Goal: Task Accomplishment & Management: Use online tool/utility

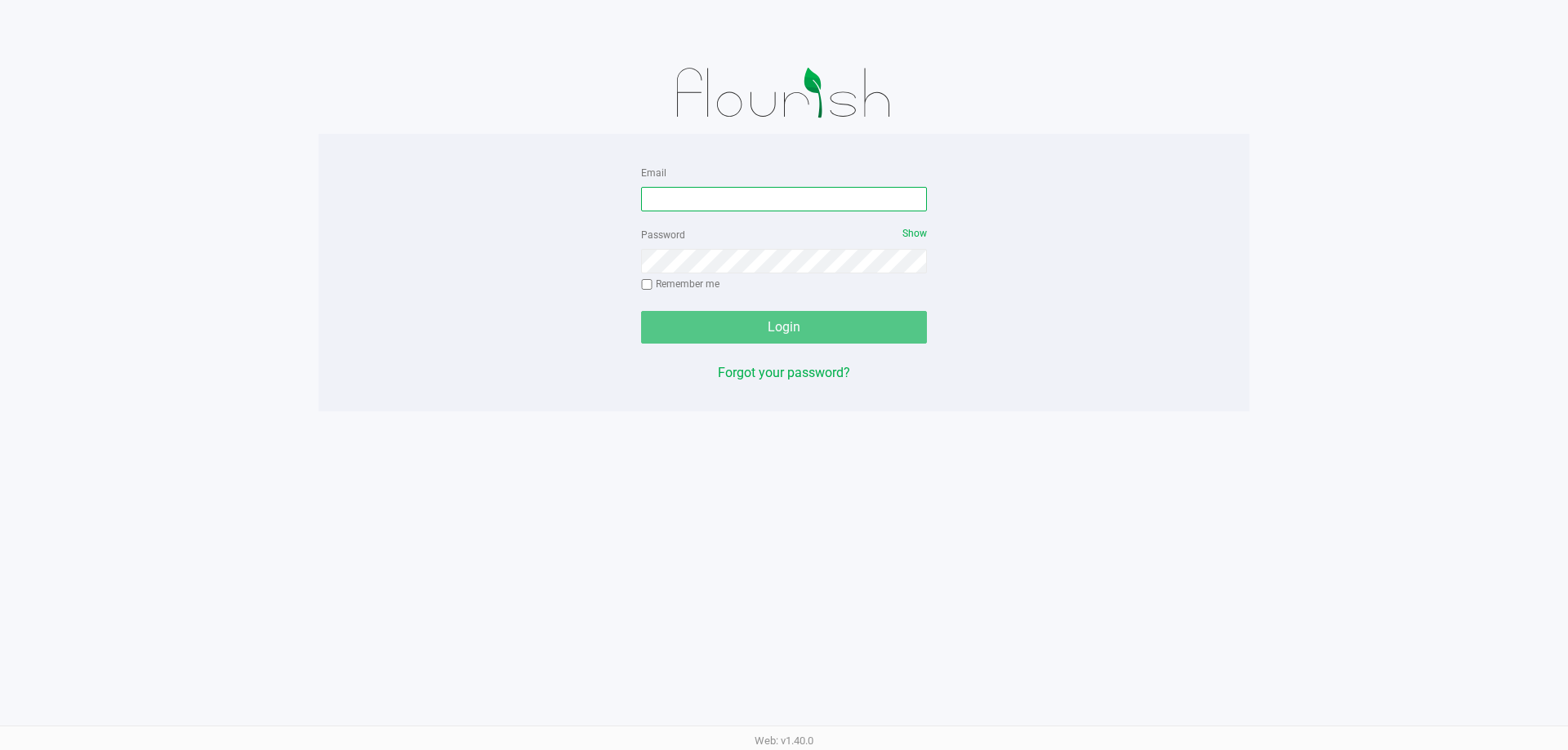
click at [735, 195] on input "Email" at bounding box center [784, 199] width 286 height 25
type input "[EMAIL_ADDRESS][DOMAIN_NAME]"
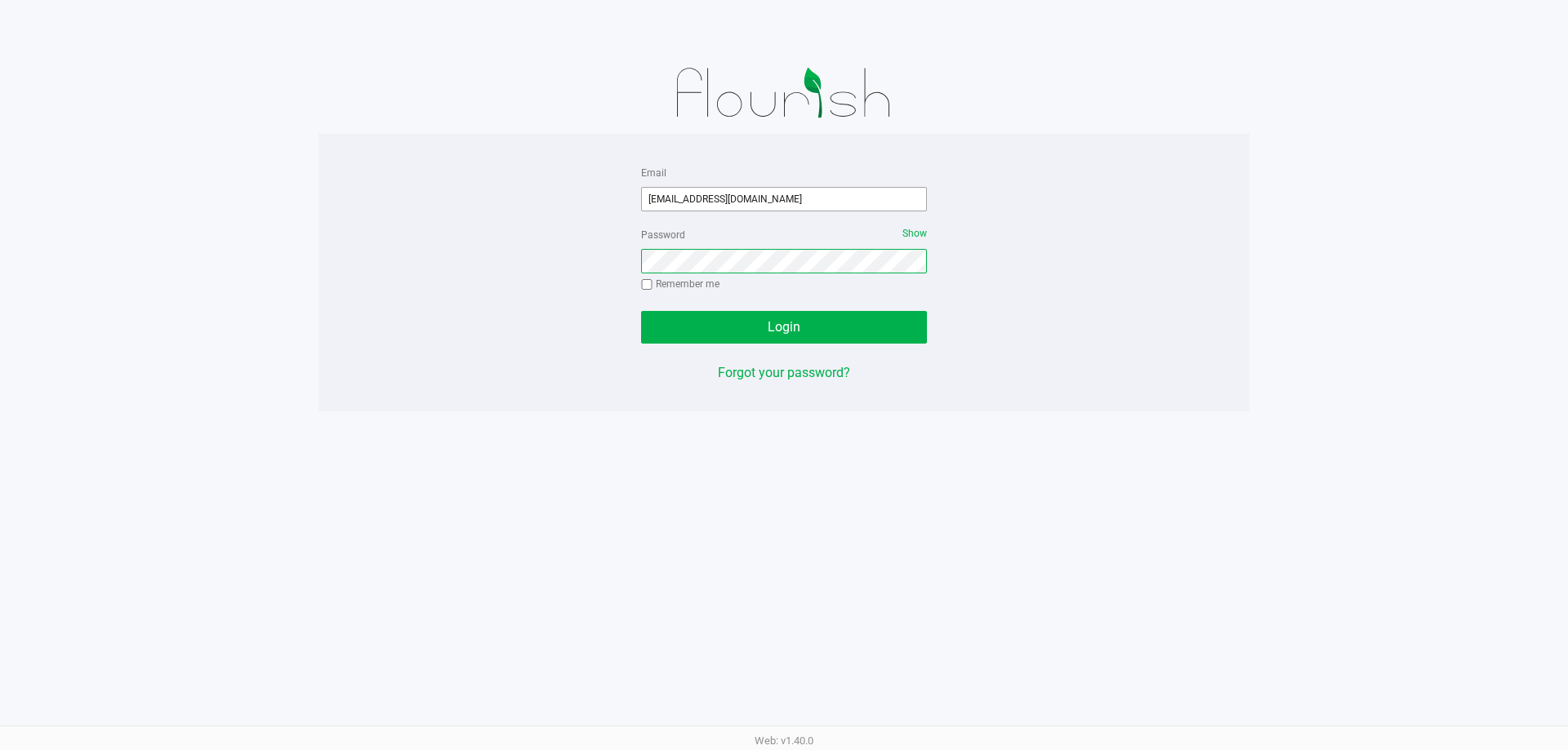
click at [641, 311] on button "Login" at bounding box center [784, 327] width 286 height 33
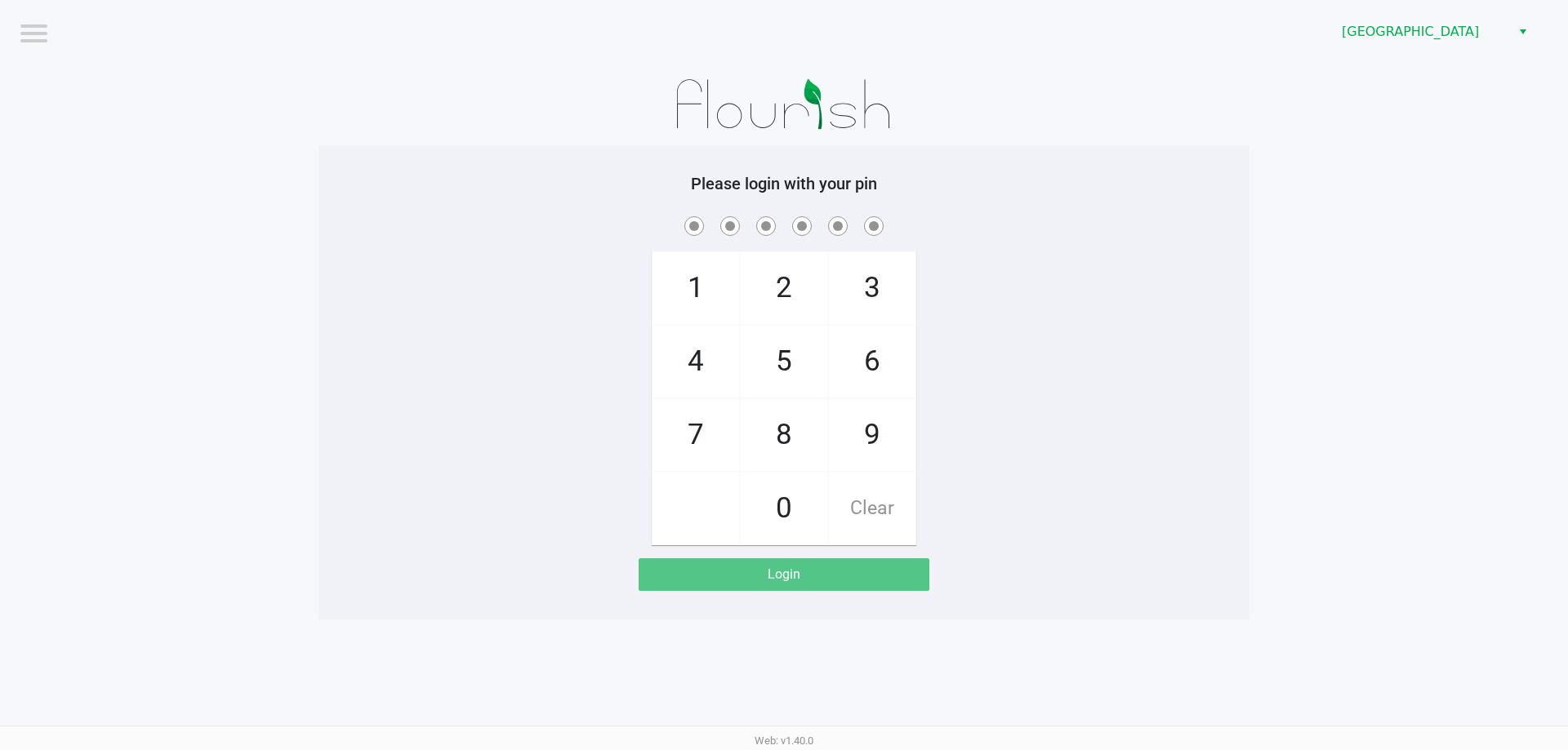
click at [507, 511] on div "1 4 7 2 5 8 0 3 6 9 Clear" at bounding box center [784, 379] width 931 height 332
checkbox input "true"
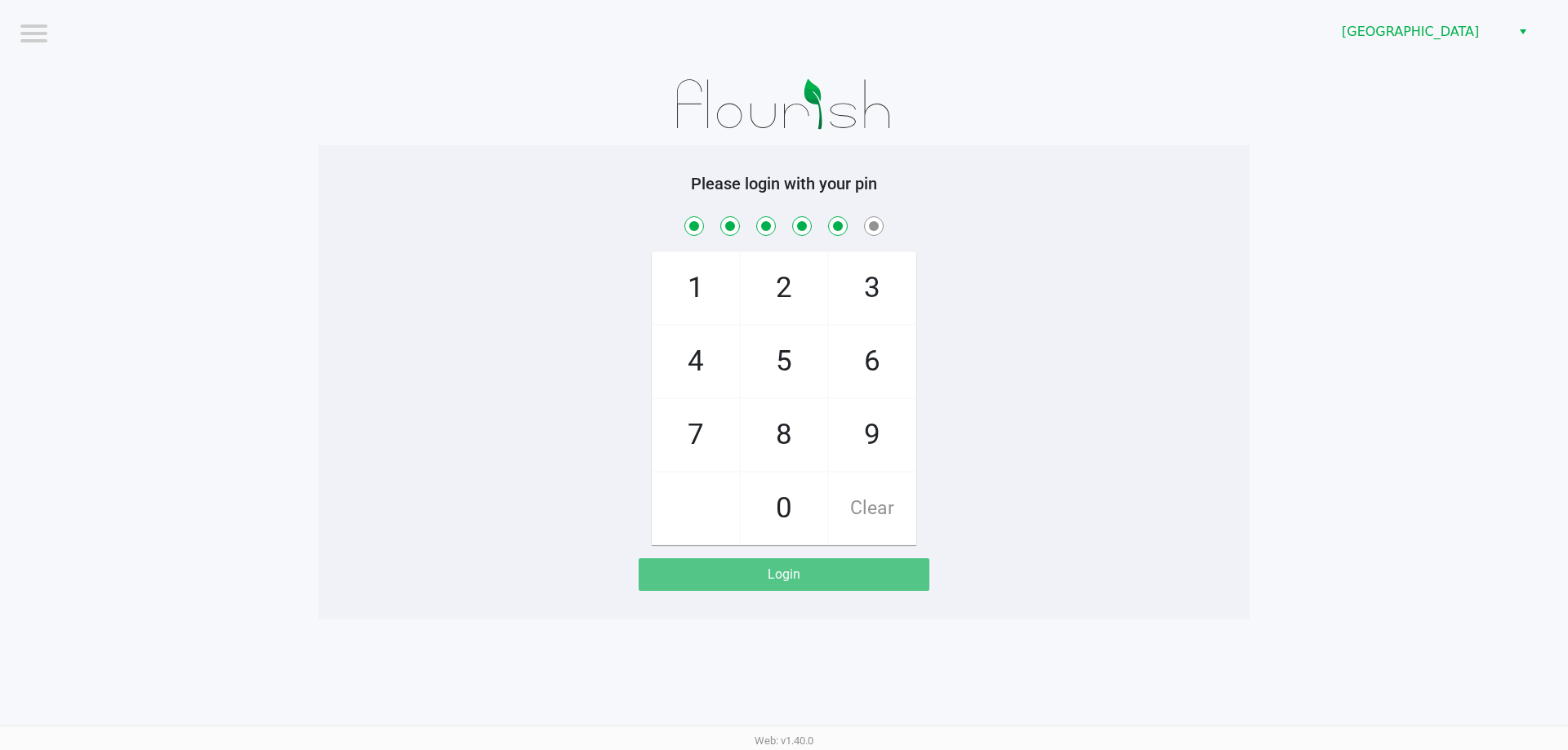
checkbox input "true"
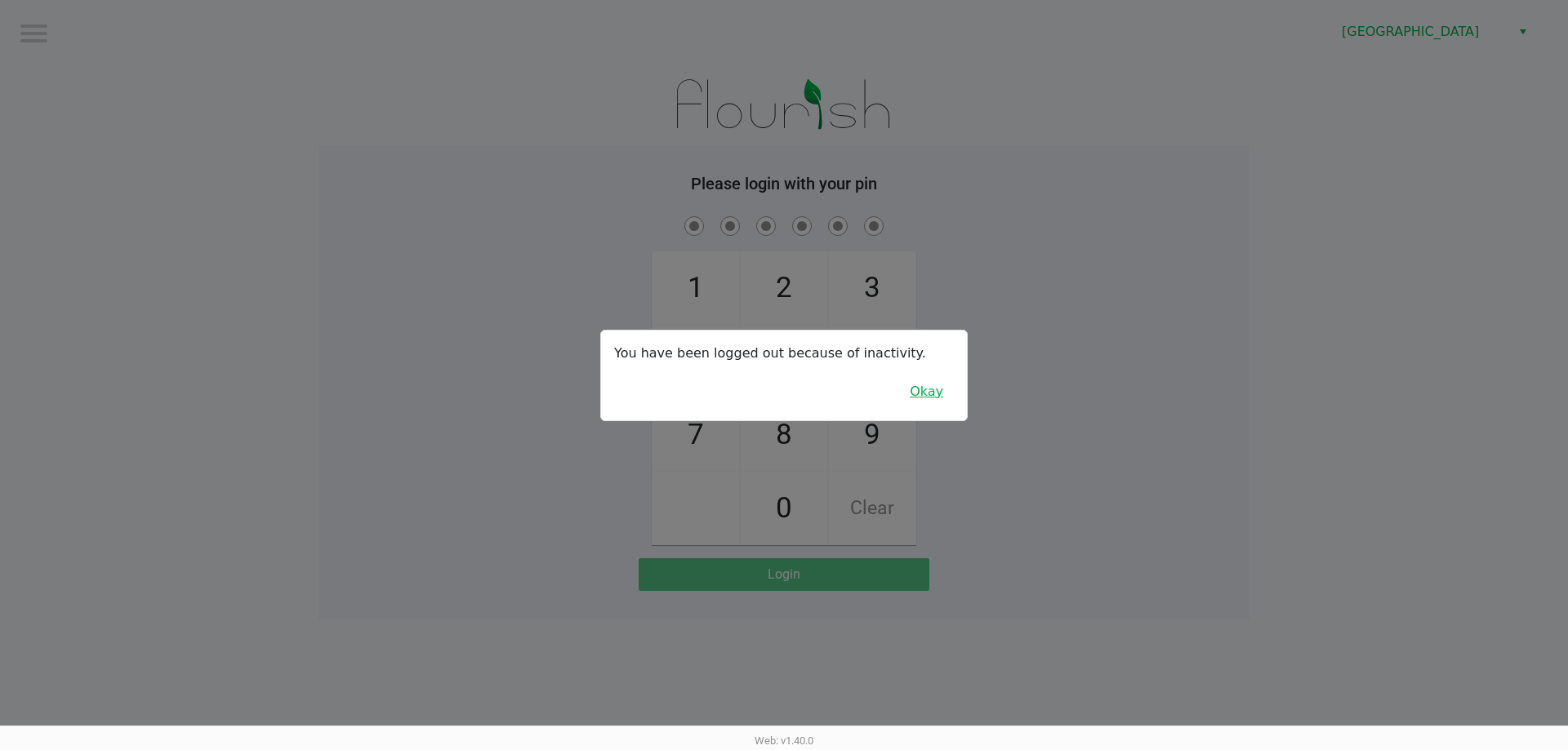
click at [940, 397] on button "Okay" at bounding box center [927, 392] width 55 height 31
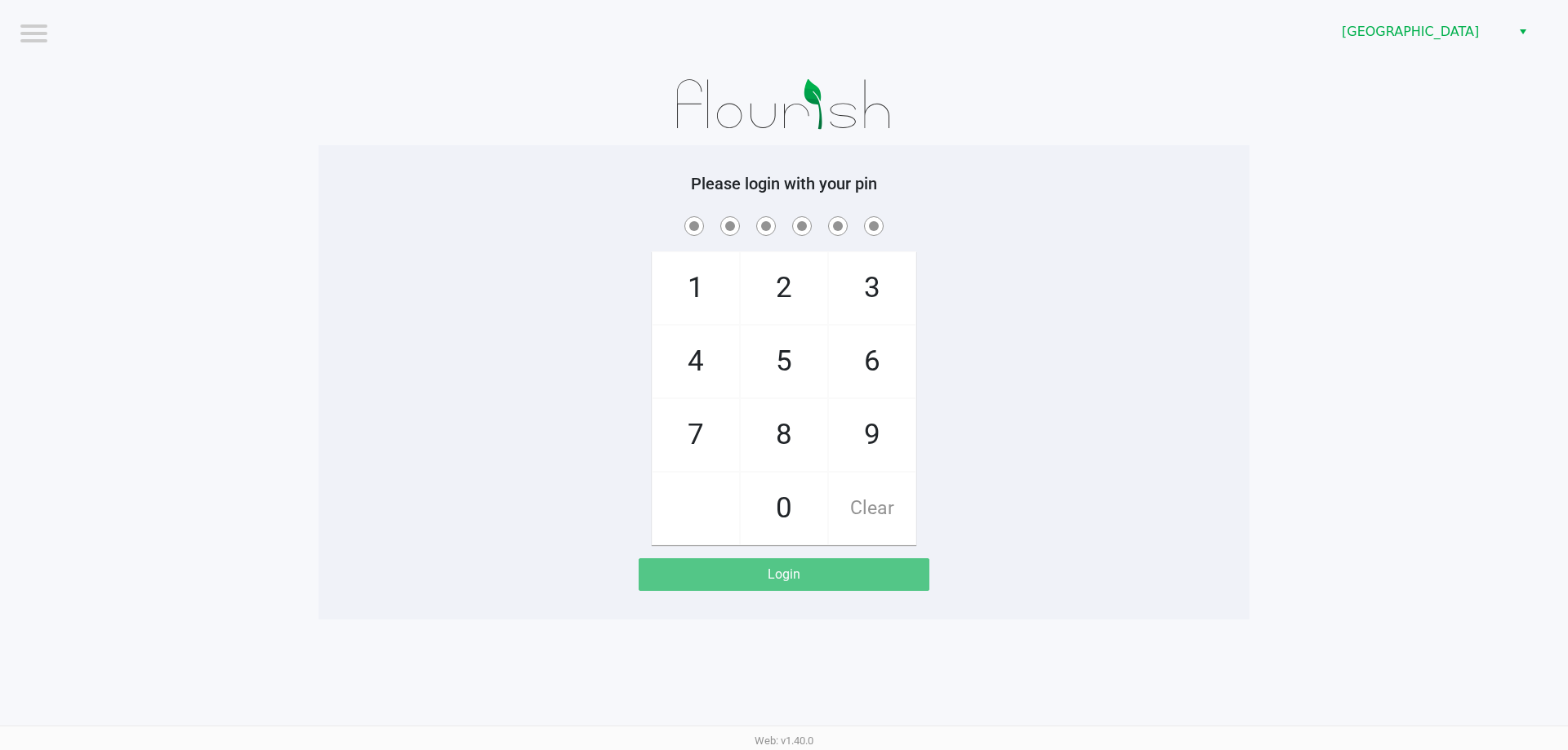
click at [1085, 396] on div "1 4 7 2 5 8 0 3 6 9 Clear" at bounding box center [784, 379] width 931 height 332
checkbox input "true"
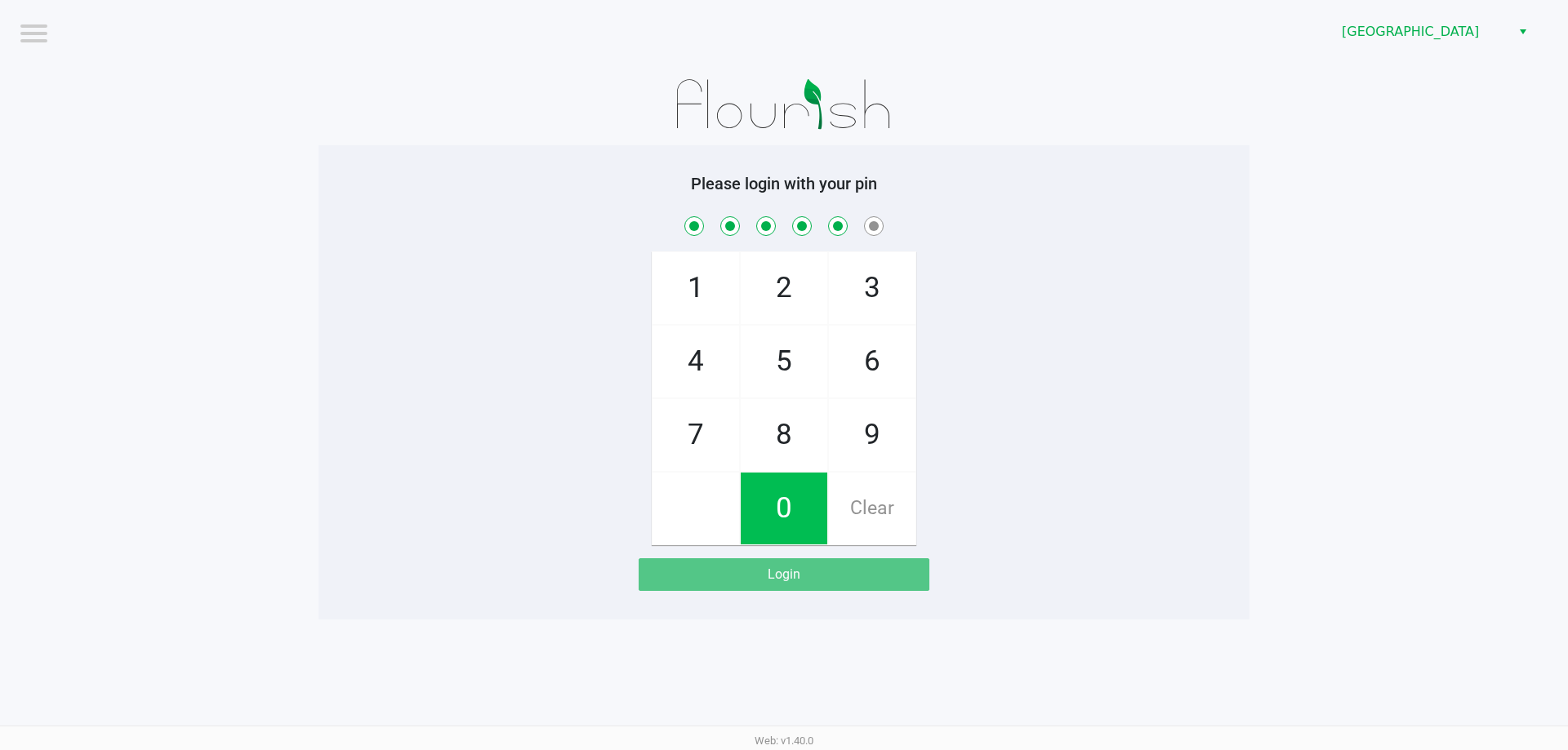
checkbox input "true"
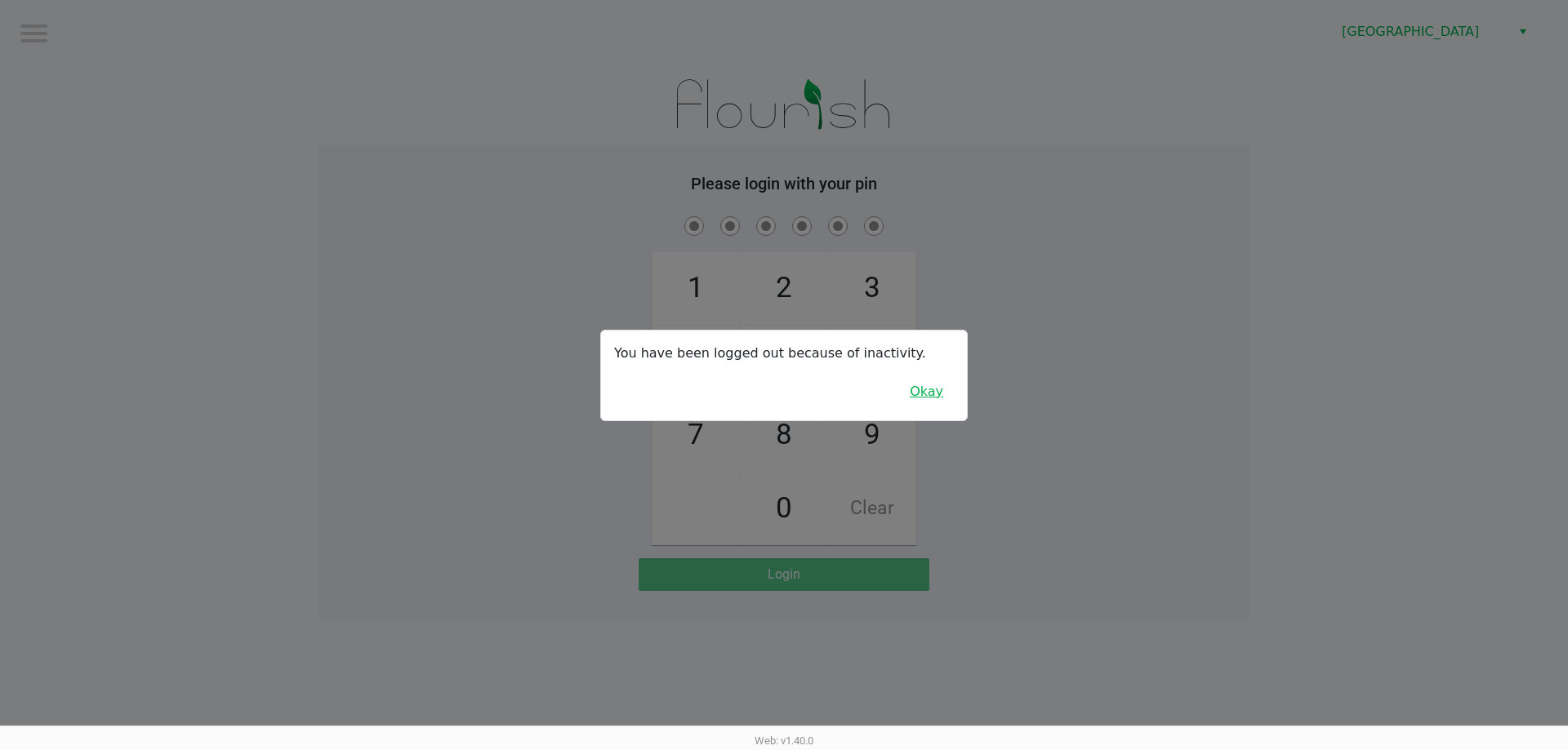
click at [934, 384] on button "Okay" at bounding box center [927, 392] width 55 height 31
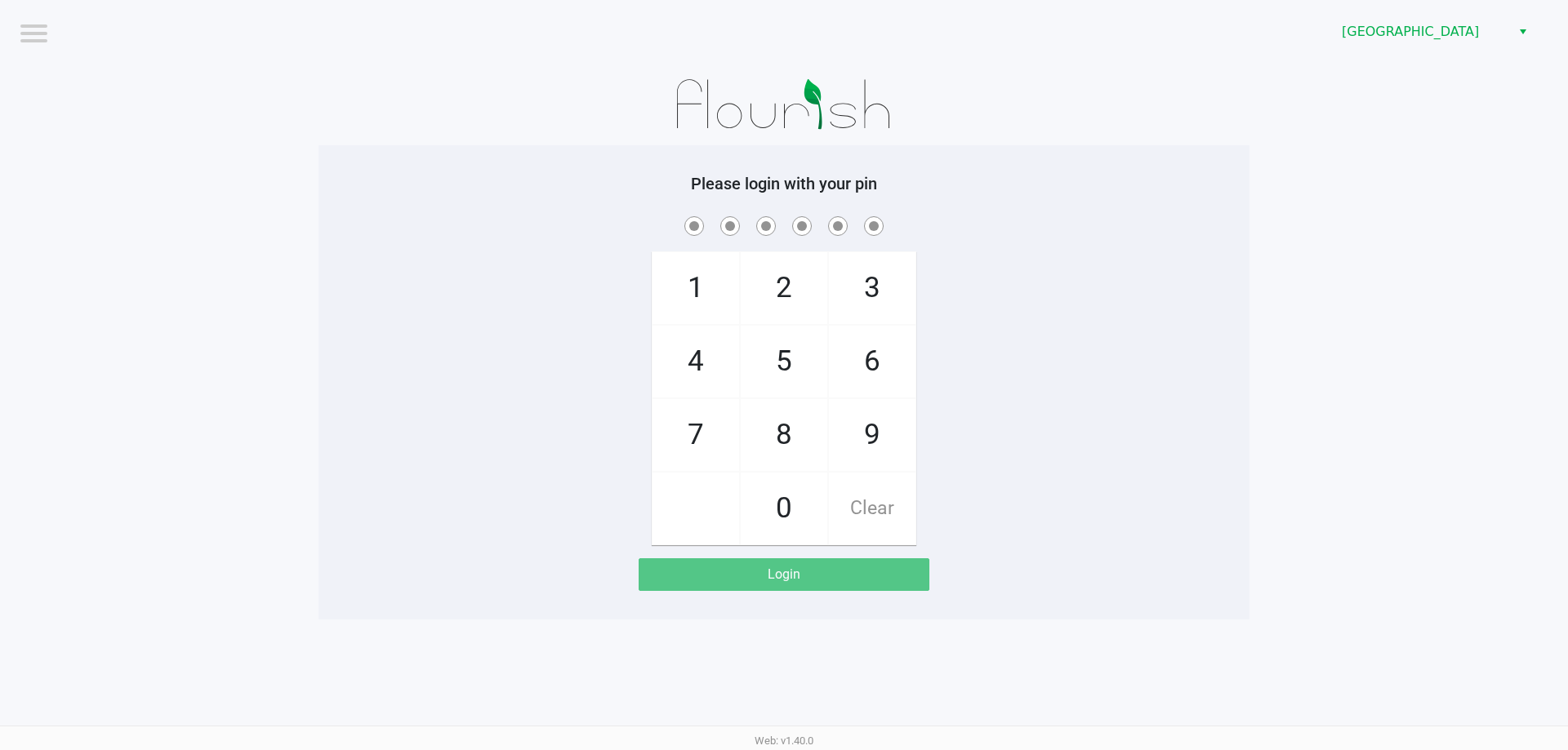
click at [934, 384] on div "1 4 7 2 5 8 0 3 6 9 Clear" at bounding box center [784, 379] width 931 height 332
checkbox input "true"
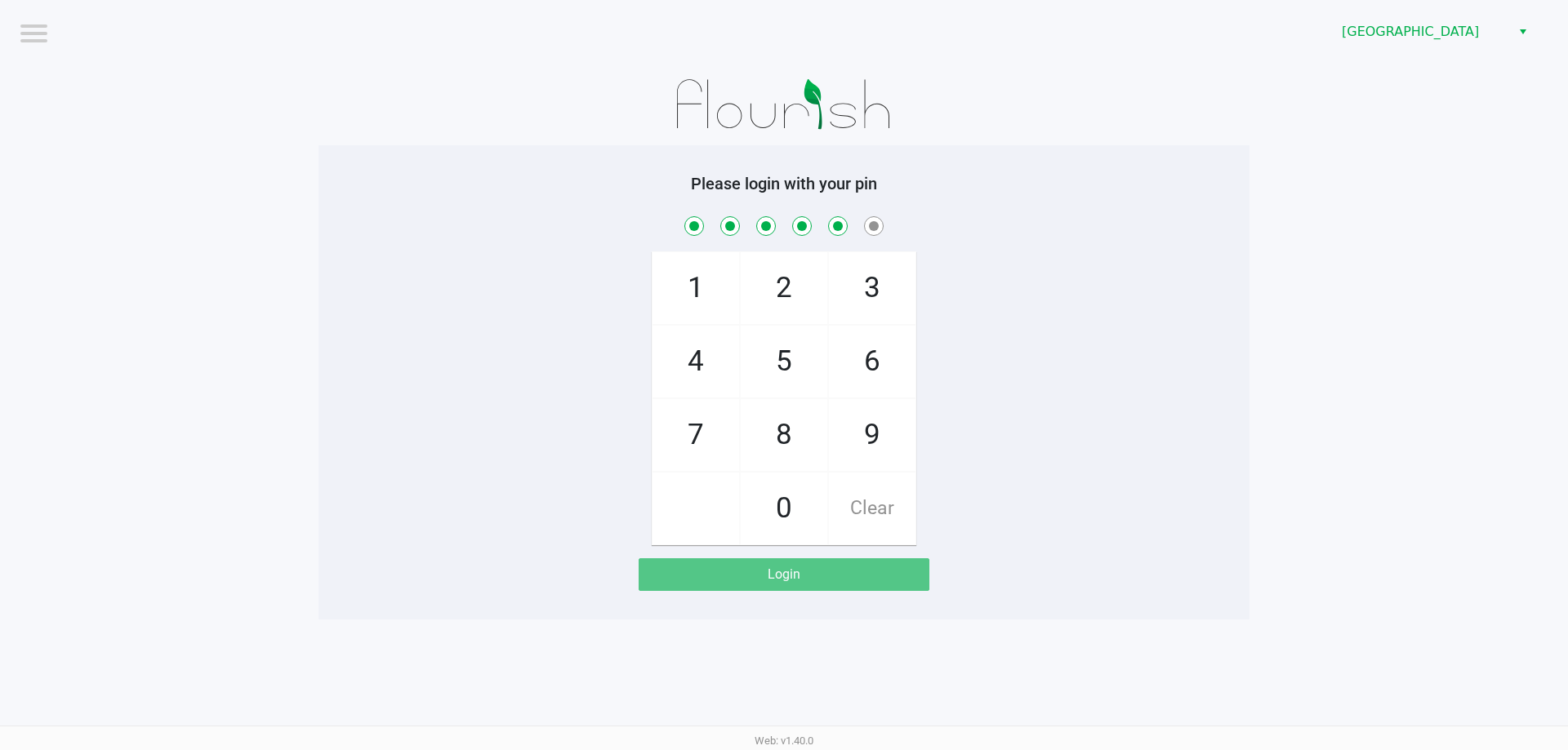
checkbox input "true"
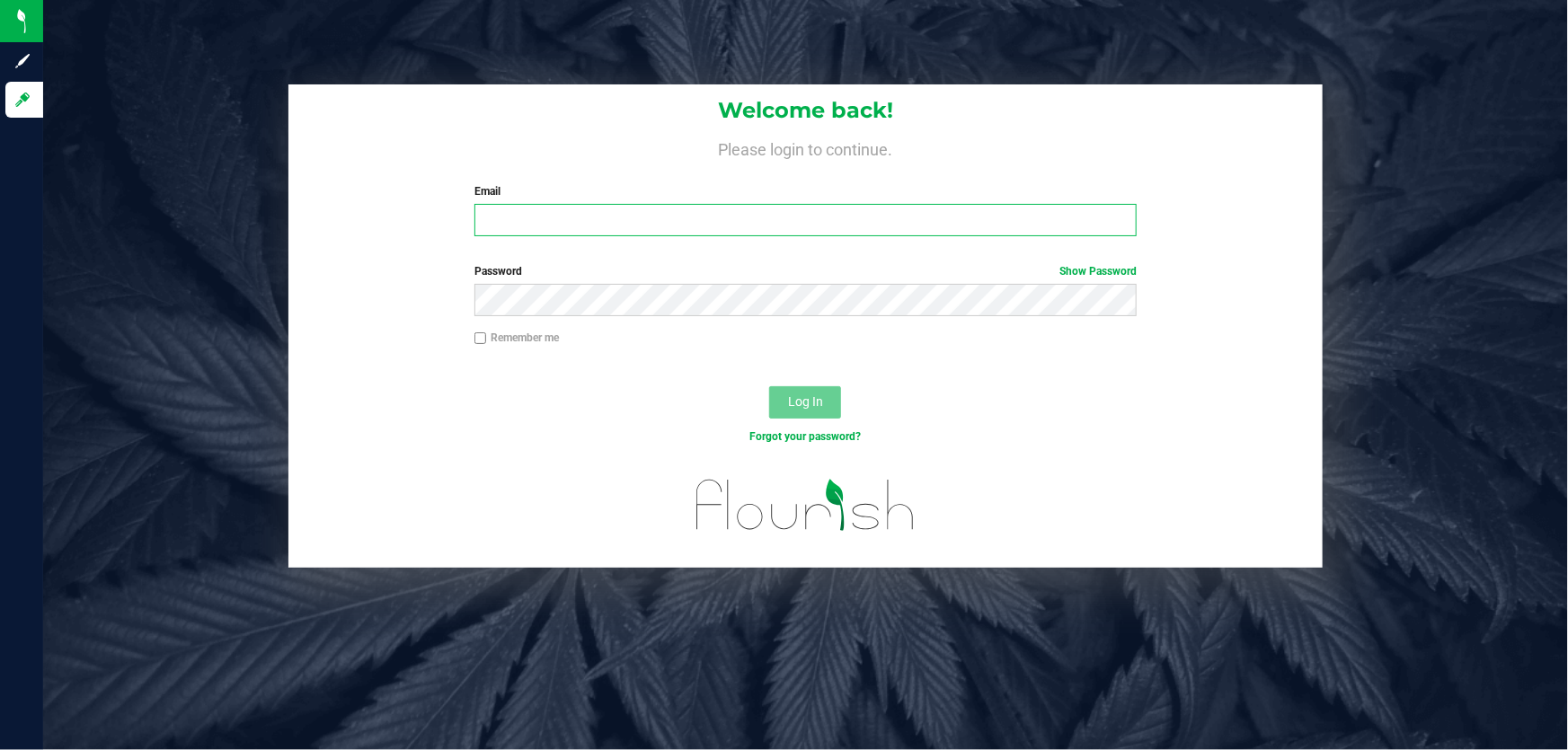
click at [646, 208] on input "Email" at bounding box center [806, 220] width 663 height 32
type input "[EMAIL_ADDRESS][DOMAIN_NAME]"
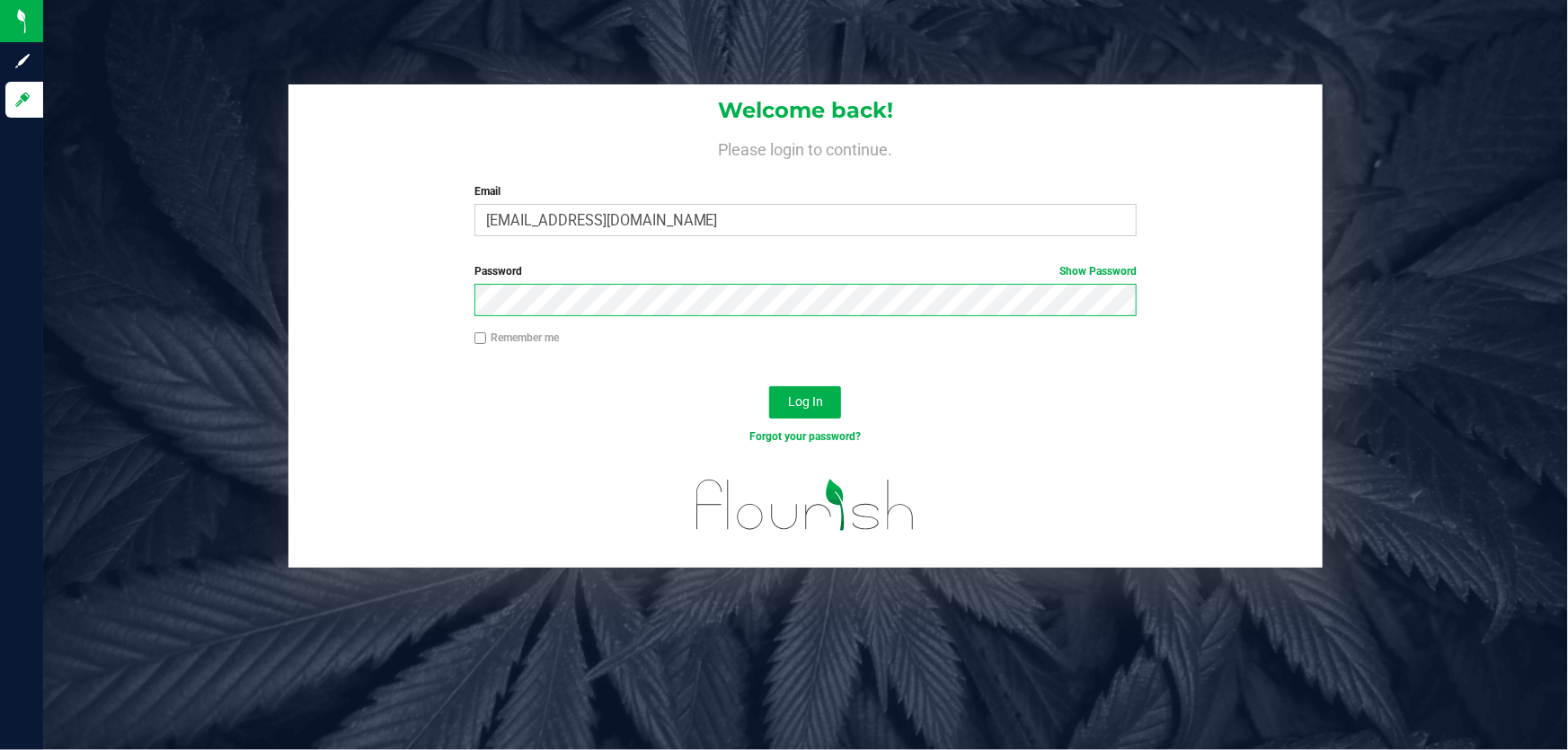
click at [769, 387] on button "Log In" at bounding box center [805, 403] width 72 height 32
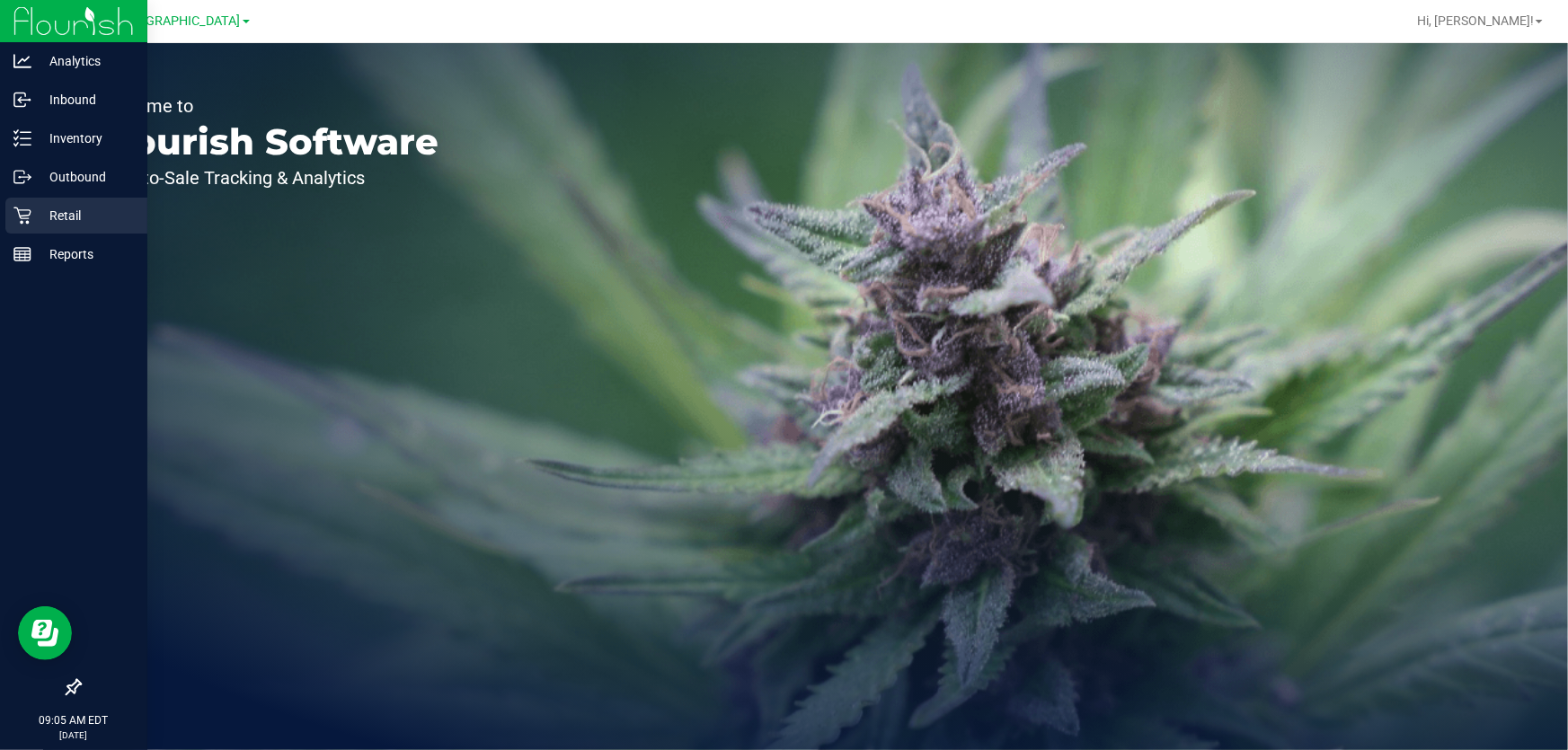
click at [58, 213] on p "Retail" at bounding box center [85, 216] width 108 height 22
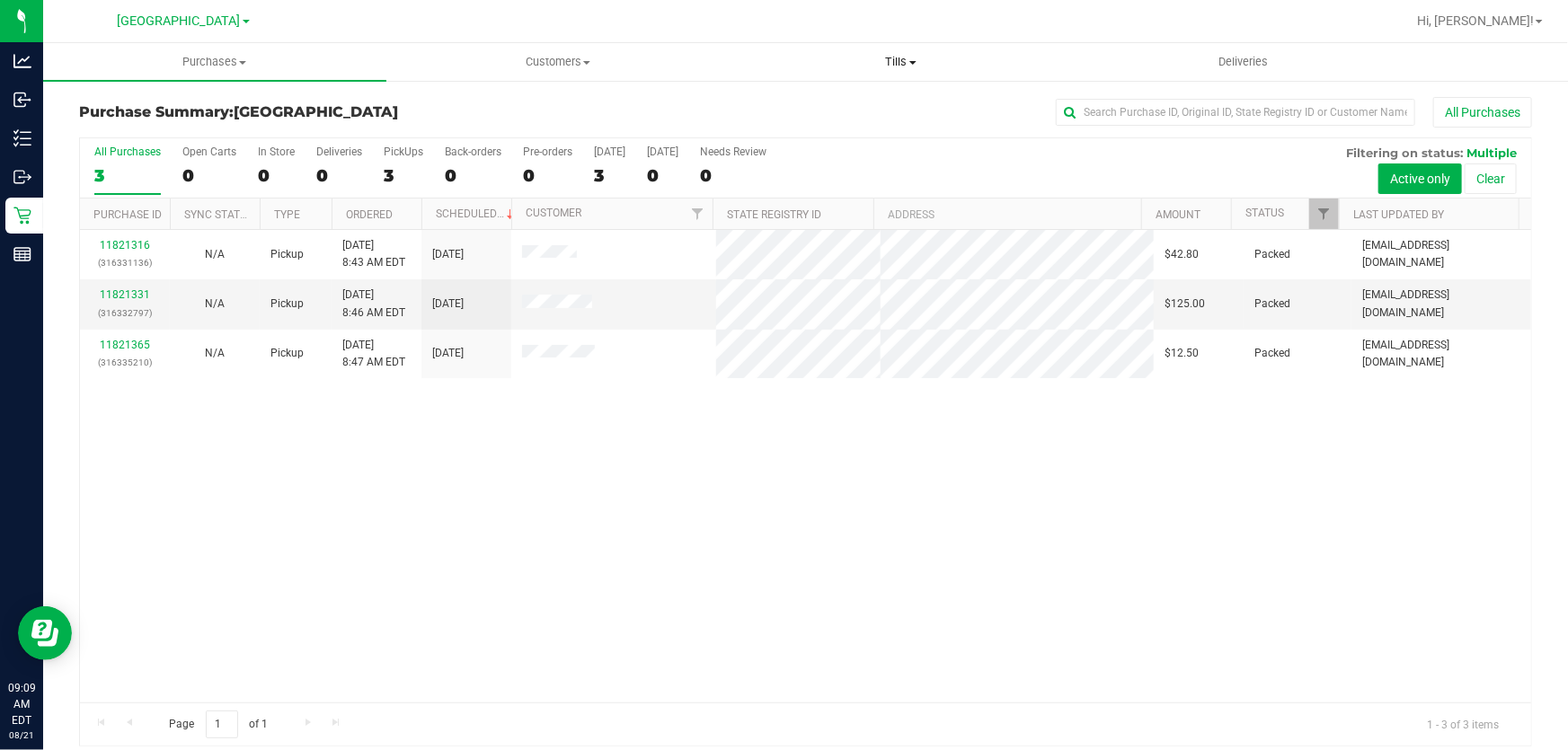
click at [902, 63] on span "Tills" at bounding box center [900, 61] width 341 height 16
click at [815, 100] on span "Manage tills" at bounding box center [791, 108] width 121 height 15
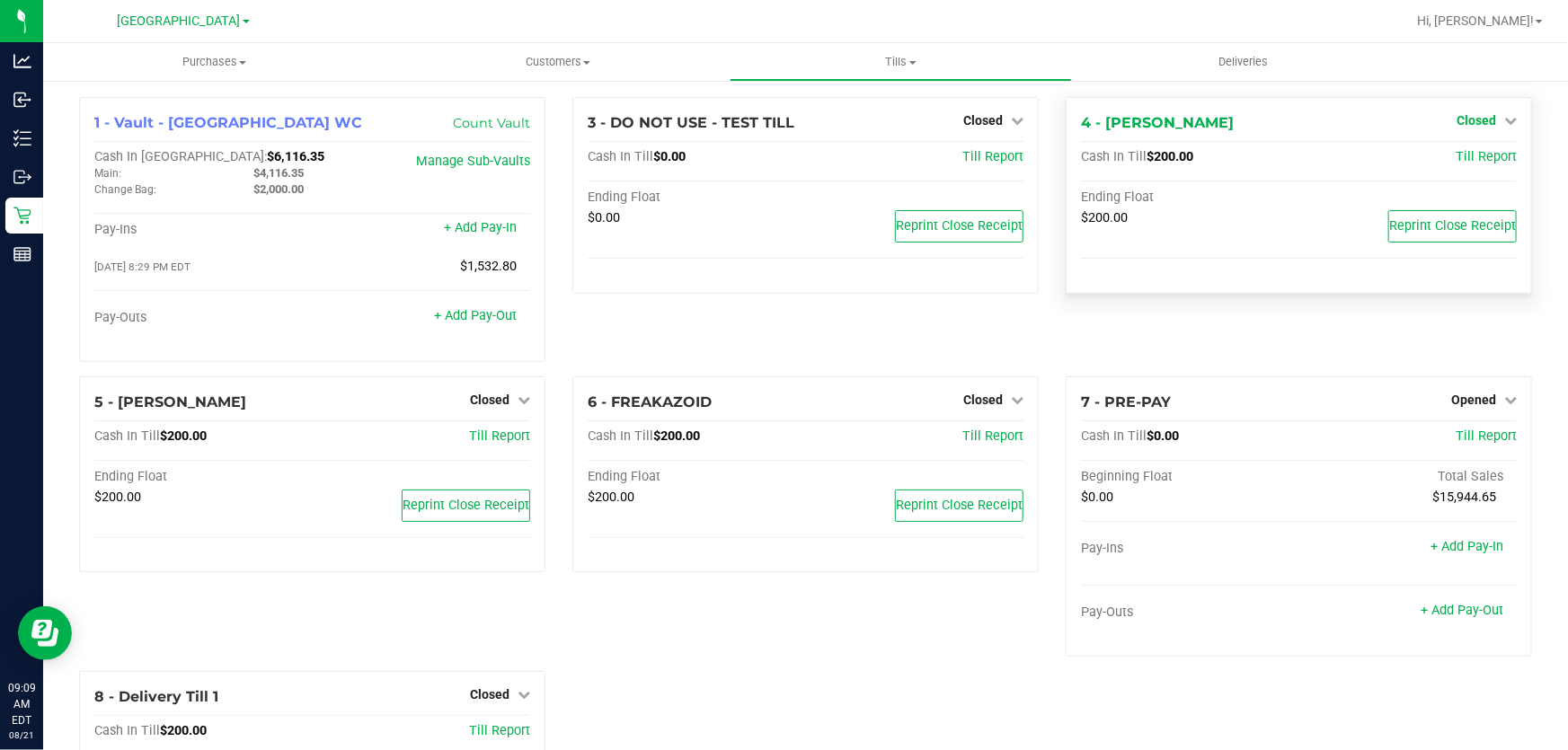
click at [1470, 115] on span "Closed" at bounding box center [1476, 120] width 40 height 14
click at [1474, 165] on link "Open Till" at bounding box center [1475, 158] width 47 height 14
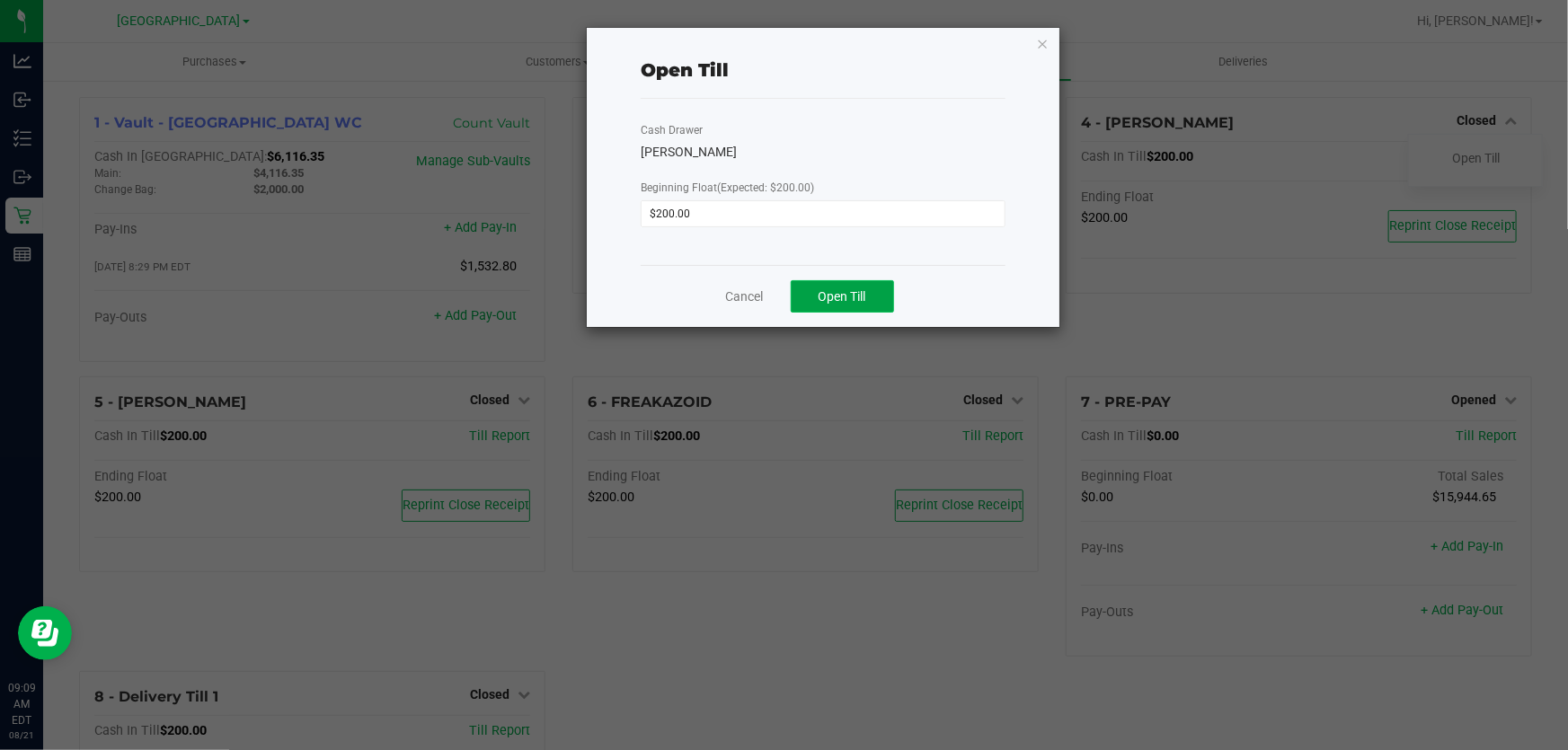
click at [865, 297] on span "Open Till" at bounding box center [843, 296] width 47 height 14
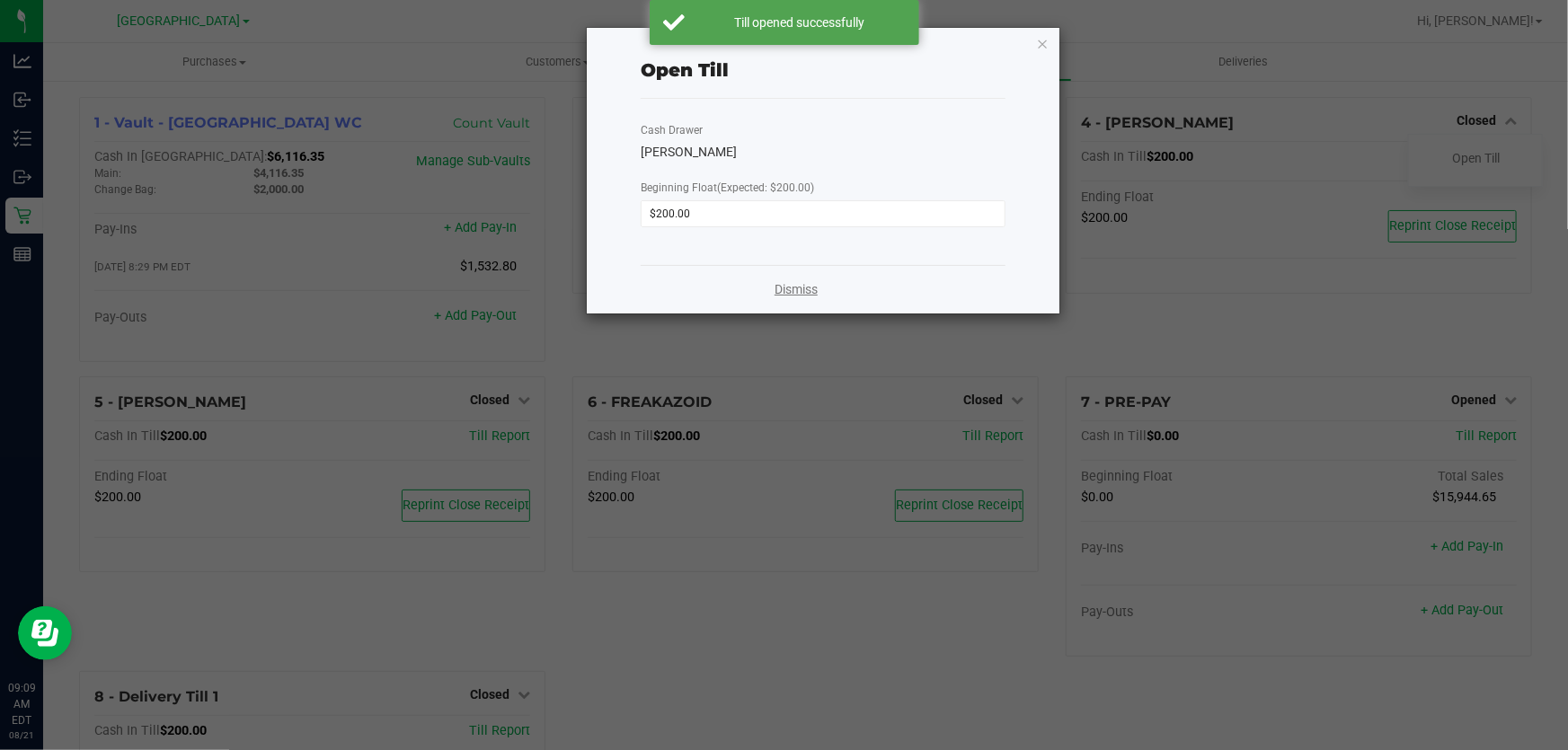
click at [801, 295] on link "Dismiss" at bounding box center [796, 289] width 44 height 19
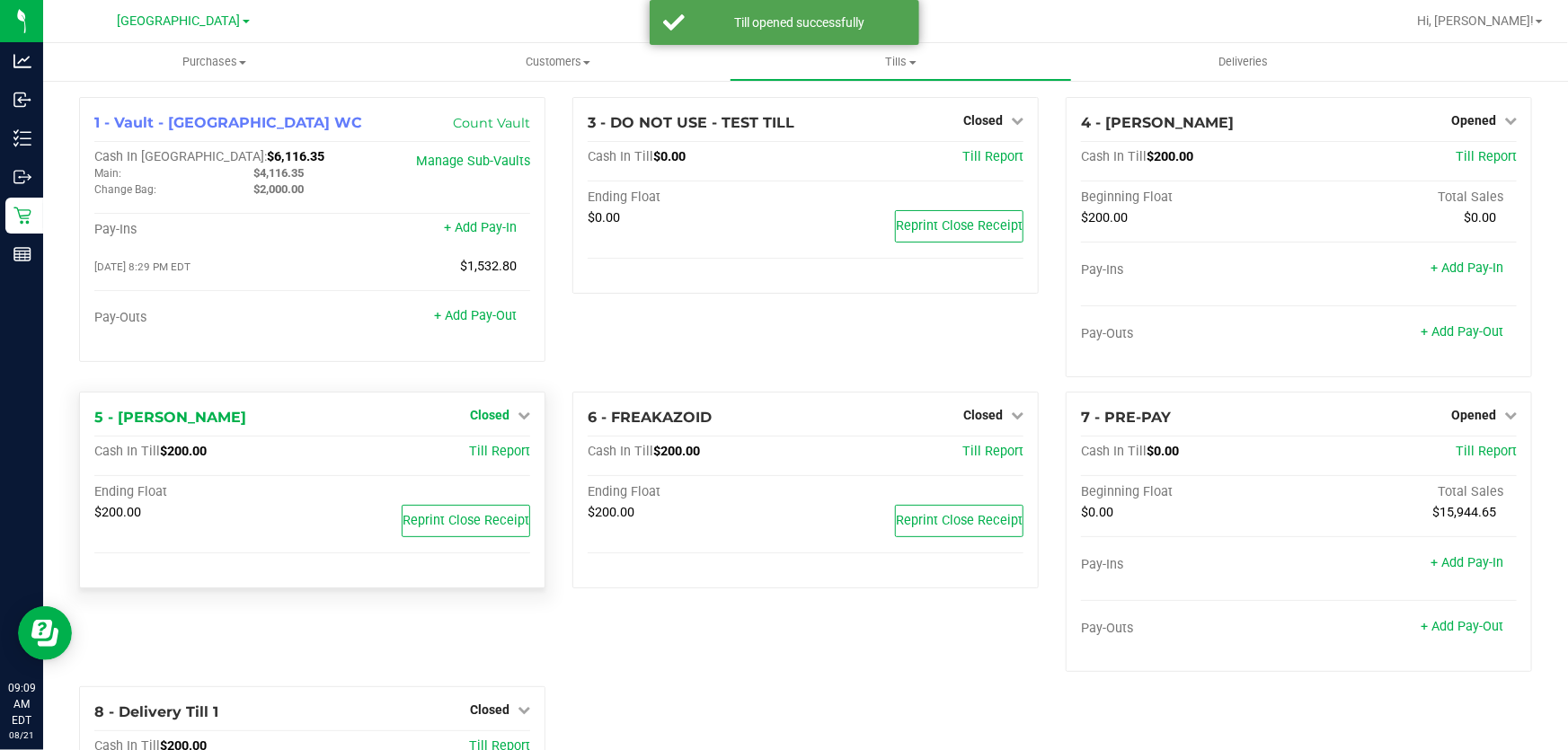
click at [496, 420] on span "Closed" at bounding box center [490, 414] width 40 height 14
click at [494, 464] on div at bounding box center [489, 466] width 133 height 5
click at [485, 449] on link "Open Till" at bounding box center [489, 452] width 47 height 14
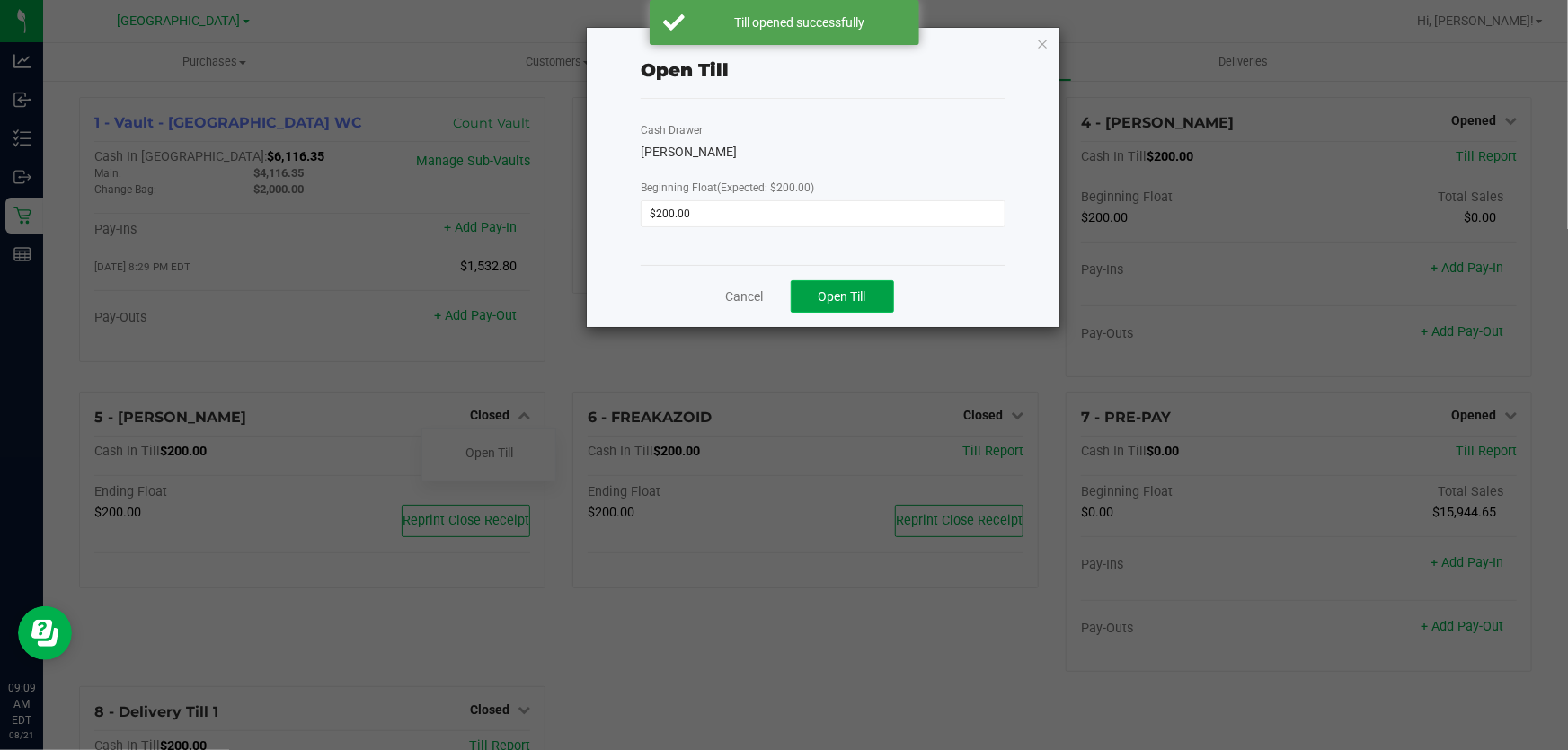
click at [837, 297] on span "Open Till" at bounding box center [843, 296] width 47 height 14
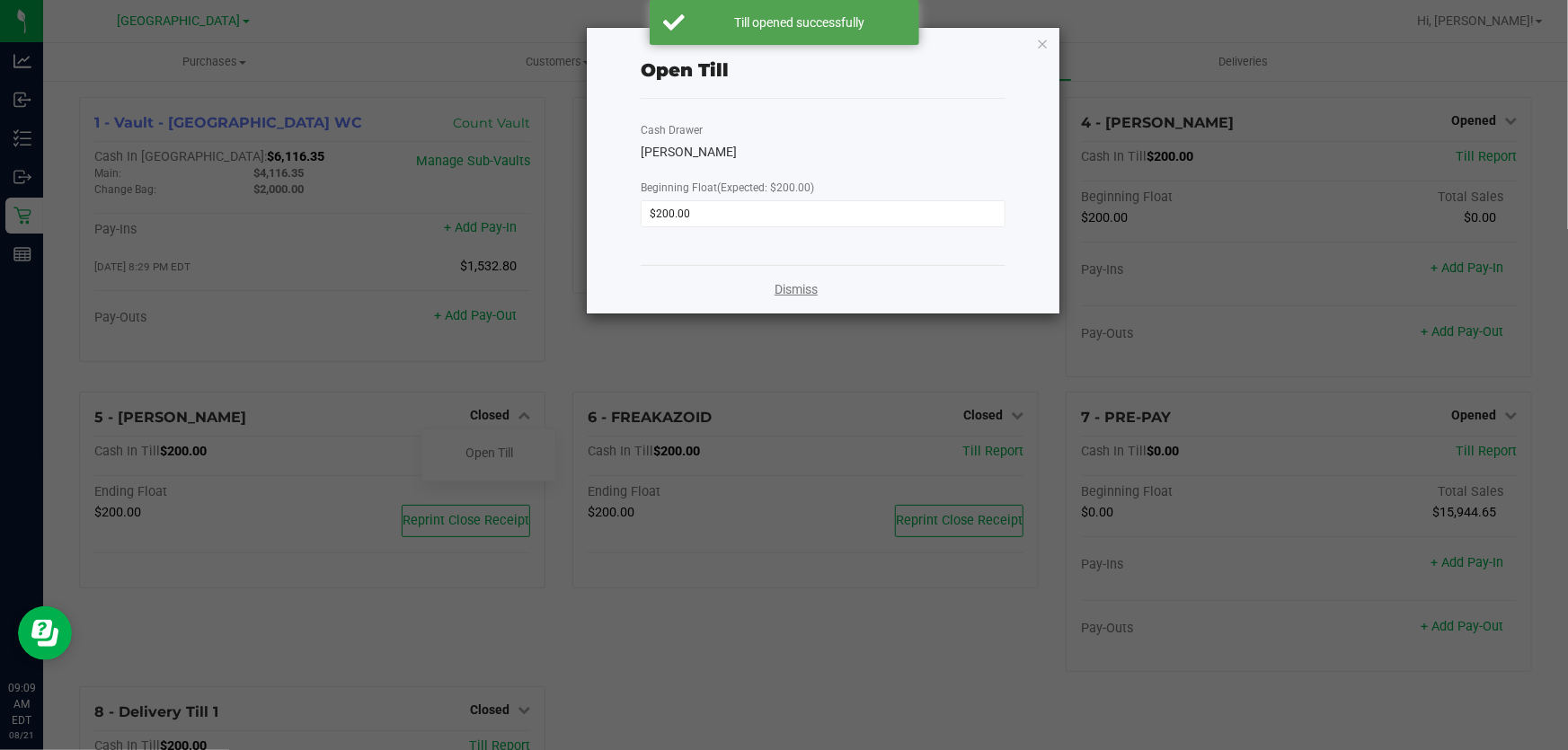
click at [791, 288] on link "Dismiss" at bounding box center [796, 289] width 44 height 19
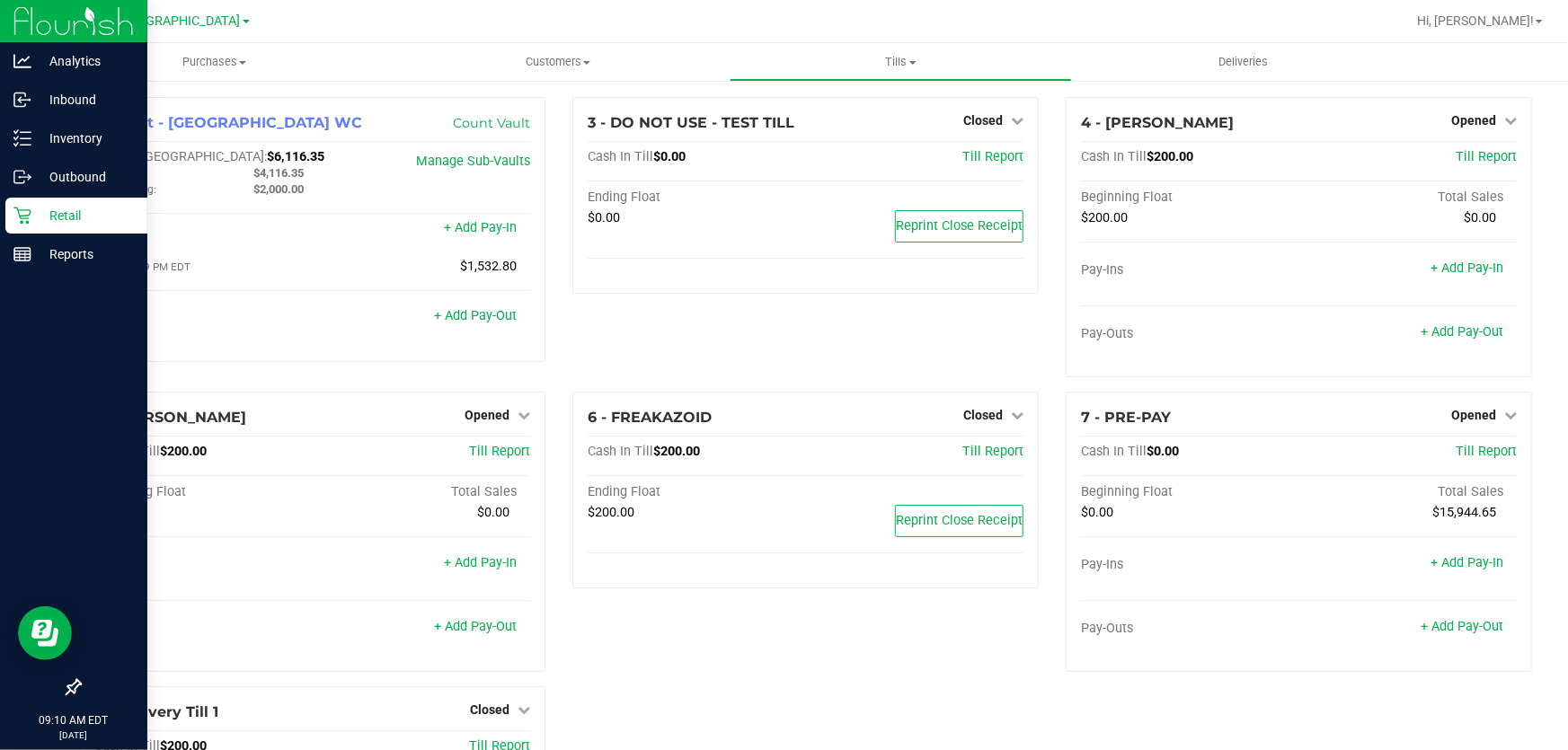
click at [85, 207] on p "Retail" at bounding box center [85, 216] width 108 height 22
